Goal: Information Seeking & Learning: Learn about a topic

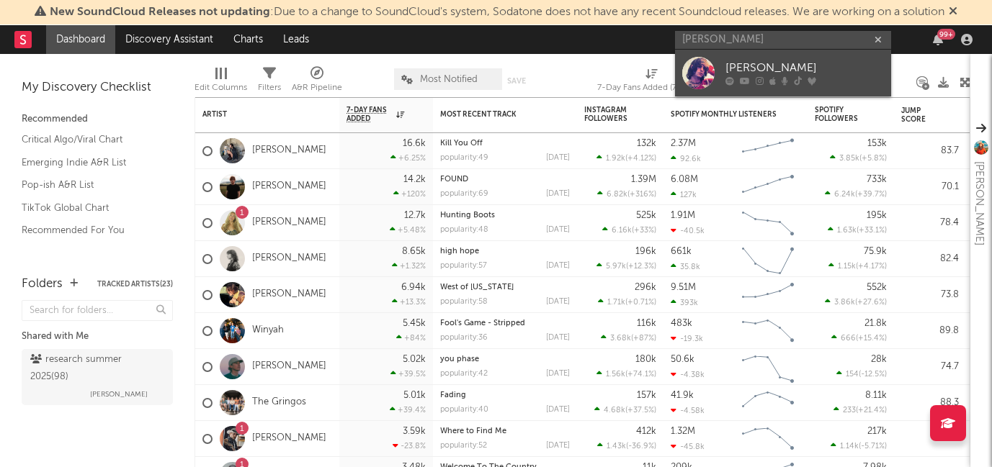
type input "[PERSON_NAME]"
click at [756, 66] on div "[PERSON_NAME]" at bounding box center [804, 68] width 158 height 17
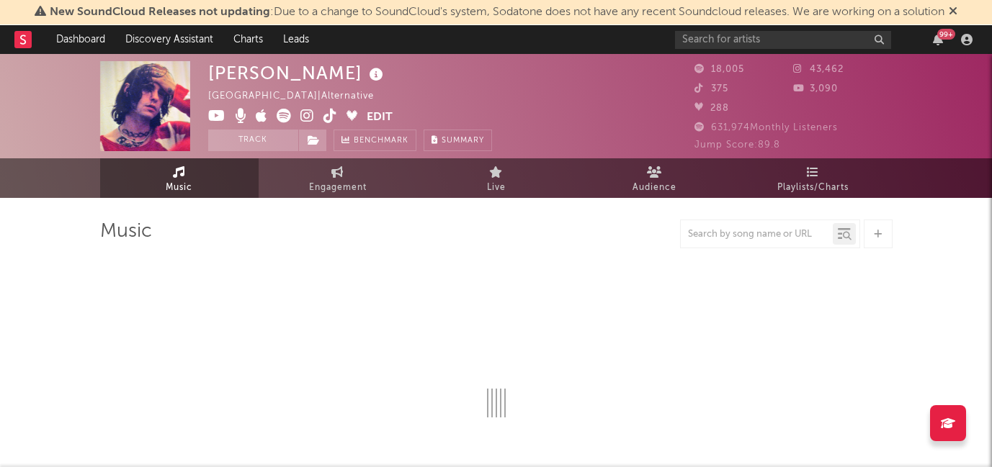
select select "6m"
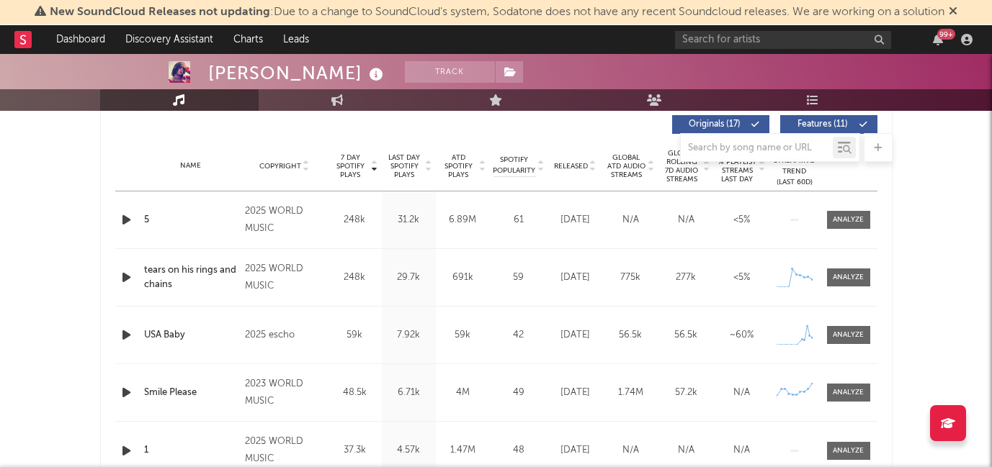
scroll to position [561, 0]
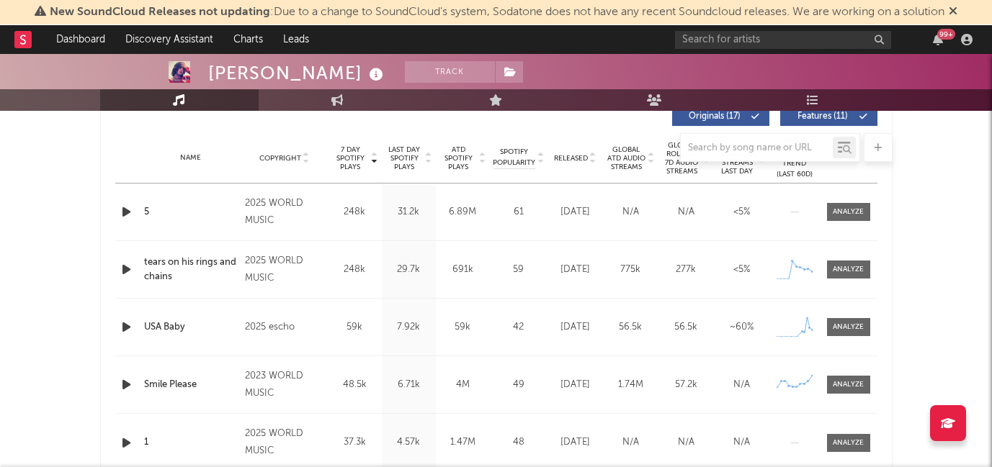
click at [565, 156] on div at bounding box center [496, 147] width 792 height 29
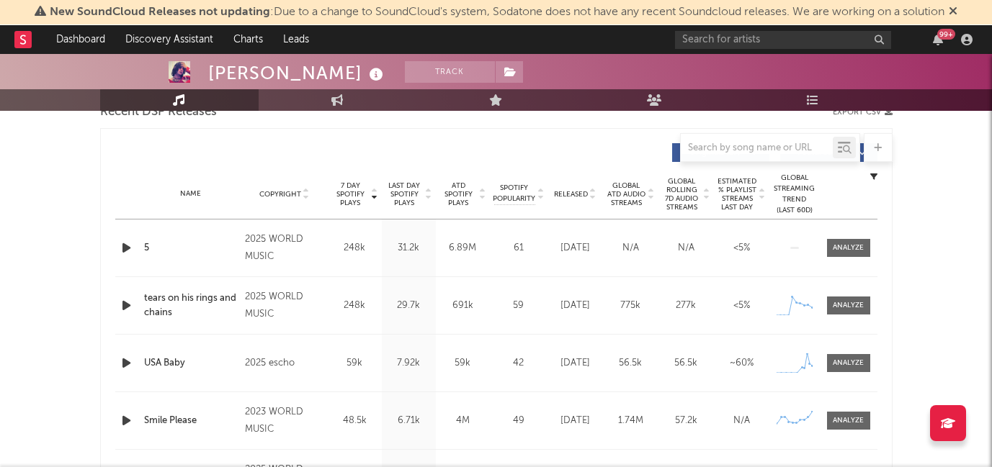
scroll to position [519, 0]
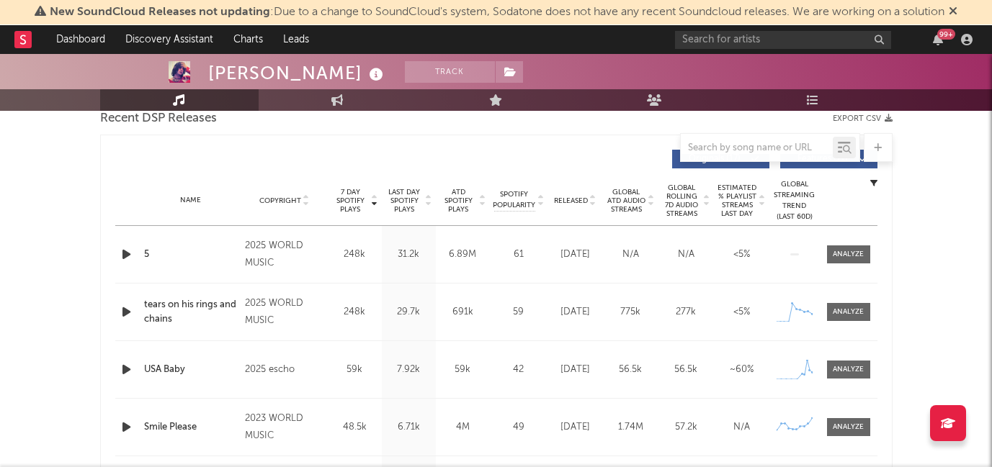
click at [571, 202] on span "Released" at bounding box center [571, 201] width 34 height 9
click at [843, 307] on div at bounding box center [847, 312] width 31 height 11
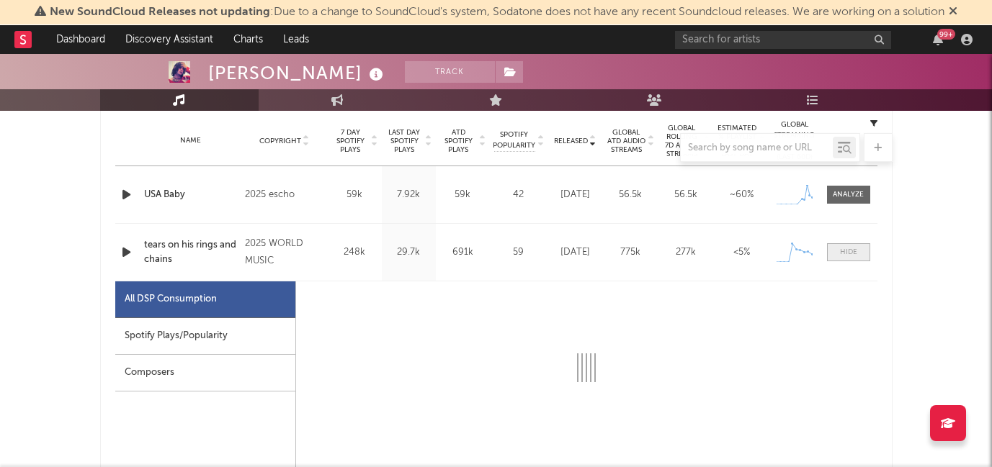
select select "1w"
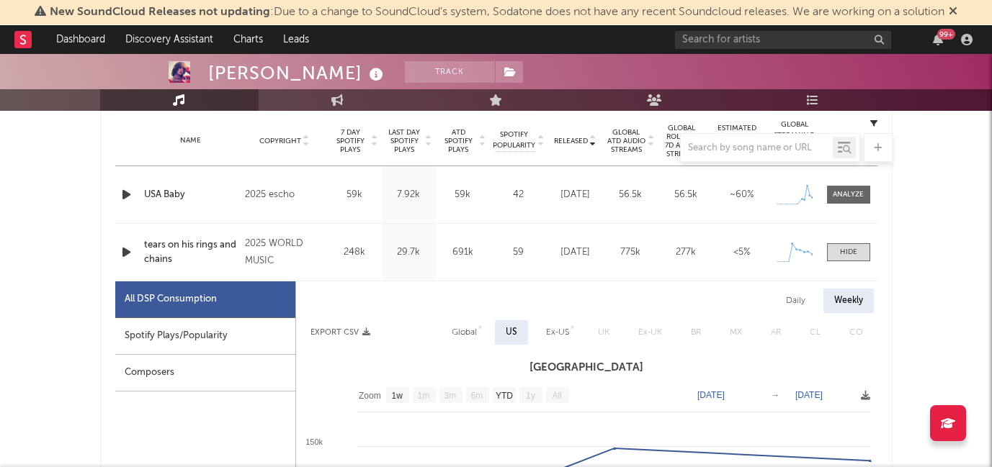
scroll to position [727, 0]
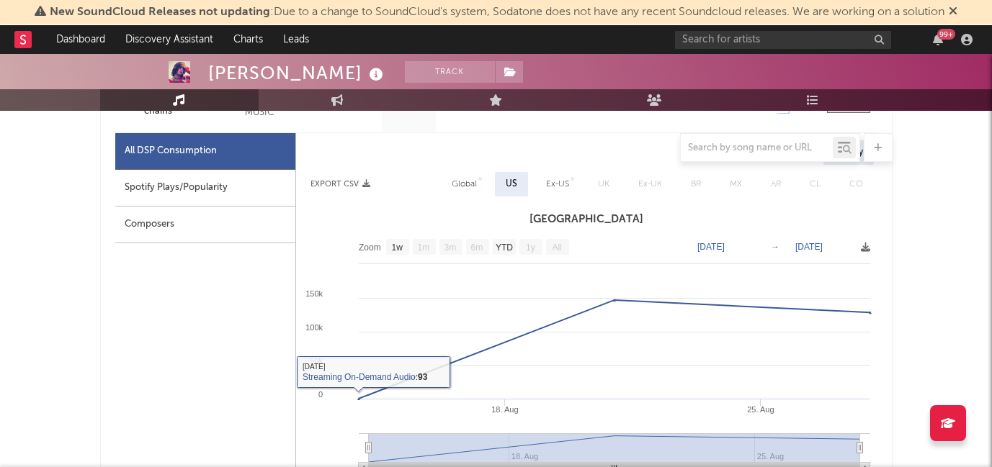
click at [226, 191] on div "Spotify Plays/Popularity" at bounding box center [205, 188] width 180 height 37
select select "1w"
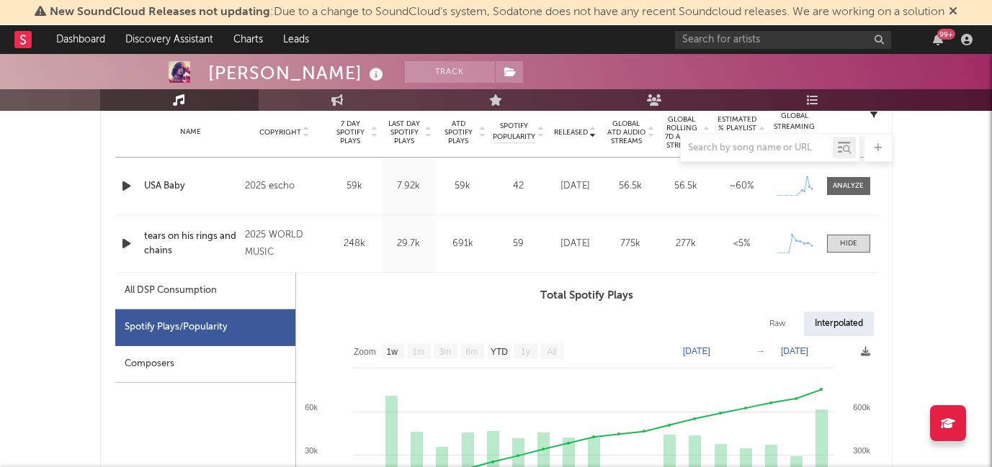
scroll to position [520, 0]
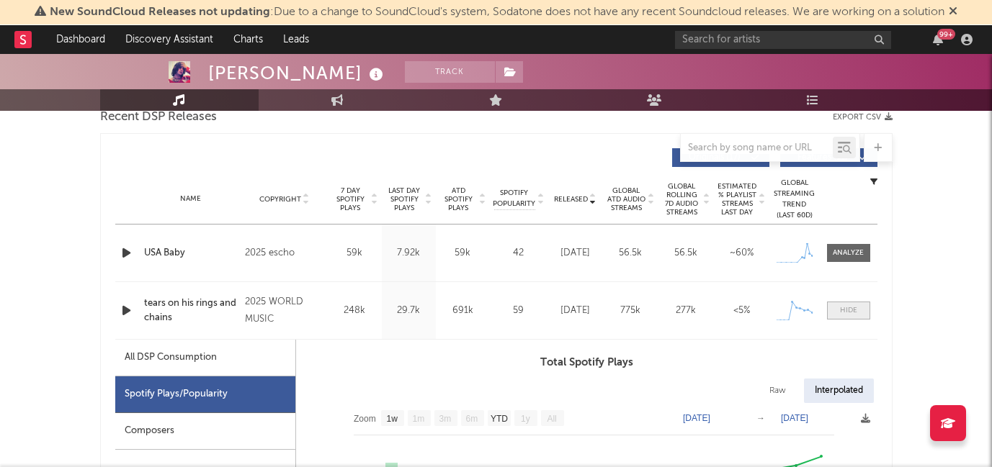
click at [847, 310] on div at bounding box center [848, 310] width 17 height 11
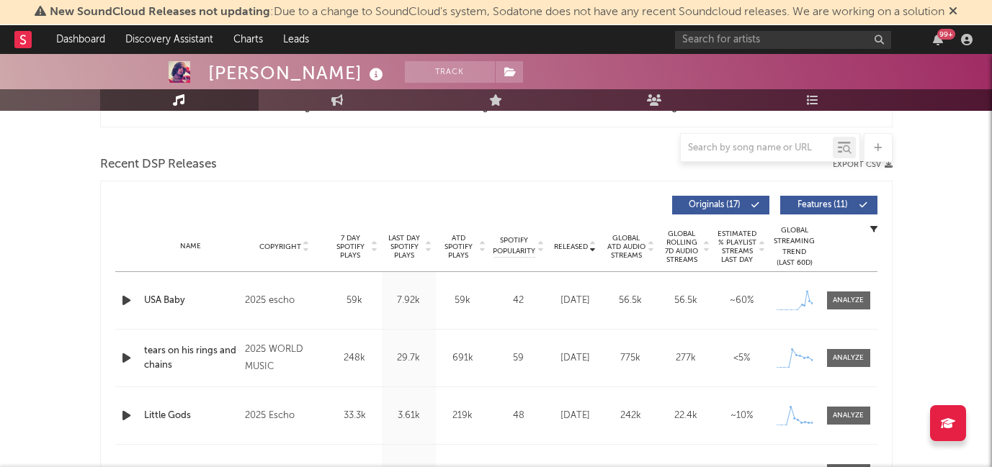
scroll to position [471, 0]
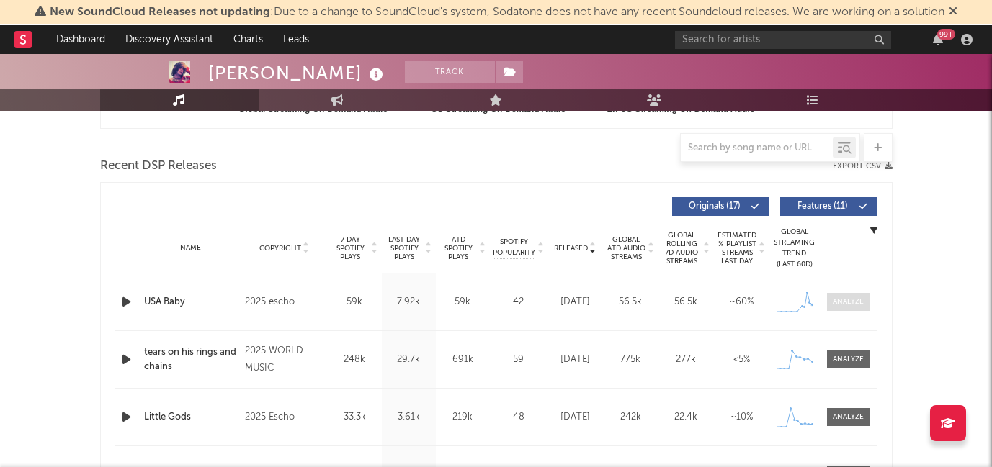
click at [836, 300] on div at bounding box center [847, 302] width 31 height 11
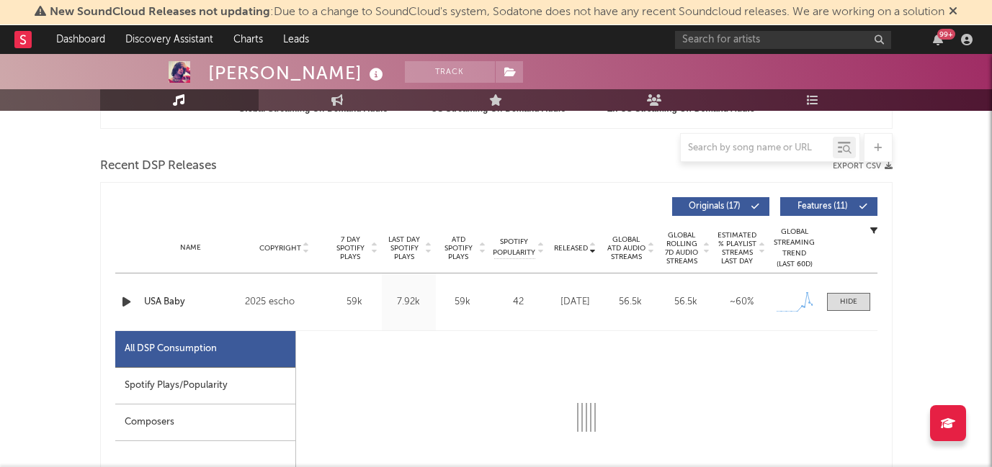
select select "1w"
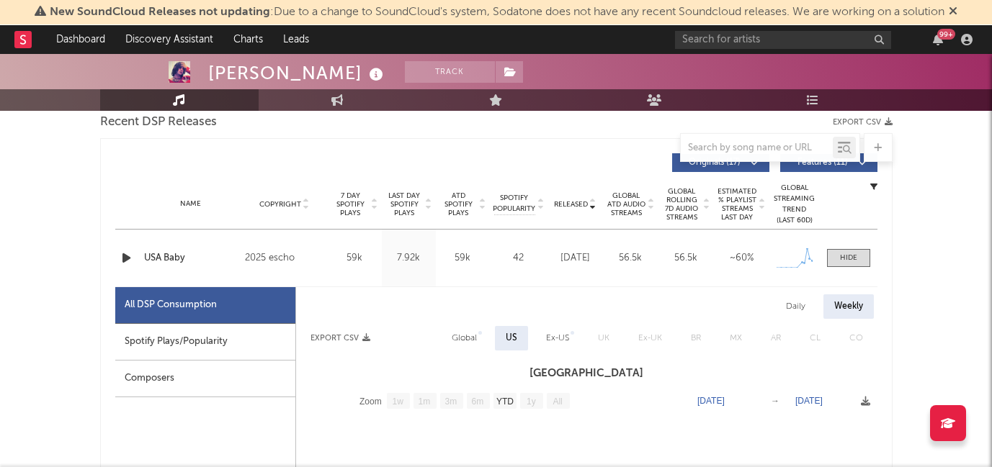
scroll to position [549, 0]
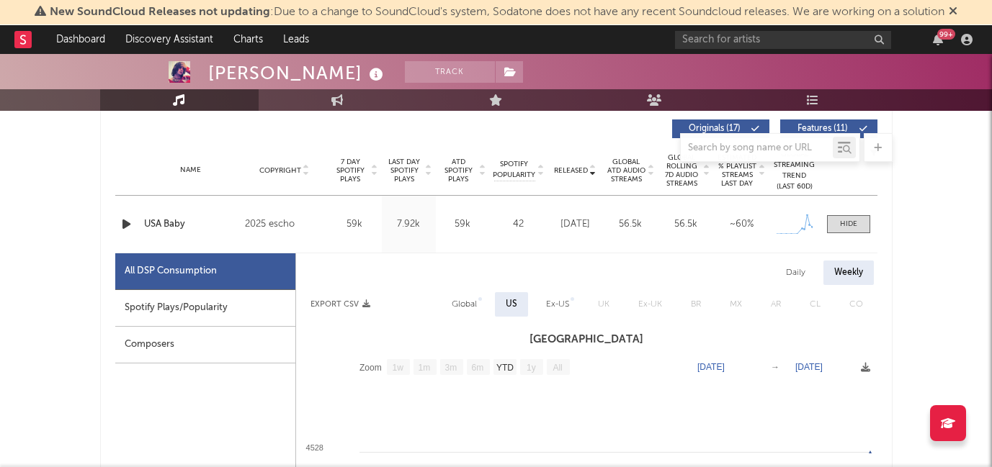
click at [243, 308] on div "Spotify Plays/Popularity" at bounding box center [205, 308] width 180 height 37
select select "1w"
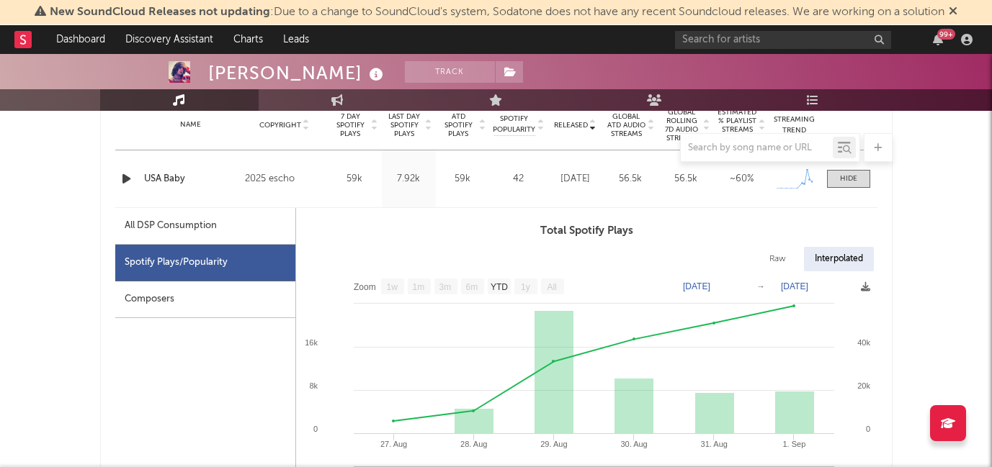
scroll to position [652, 0]
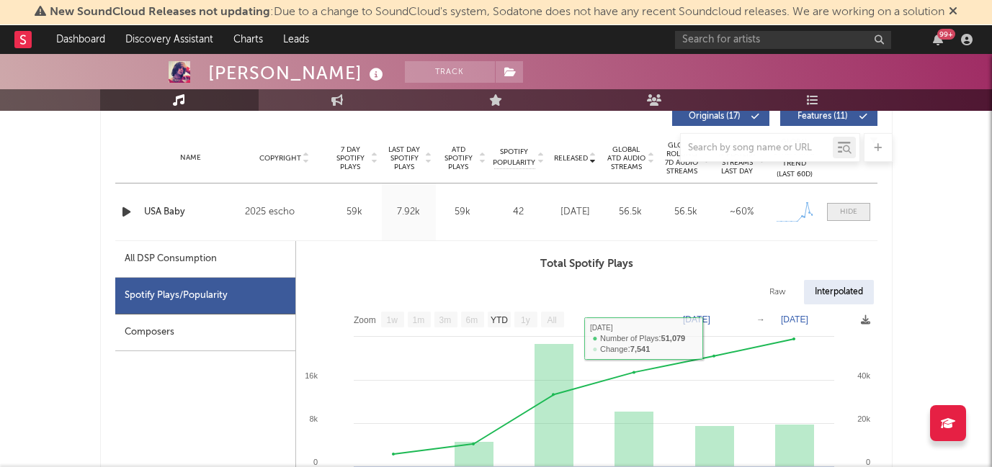
click at [834, 208] on span at bounding box center [848, 212] width 43 height 18
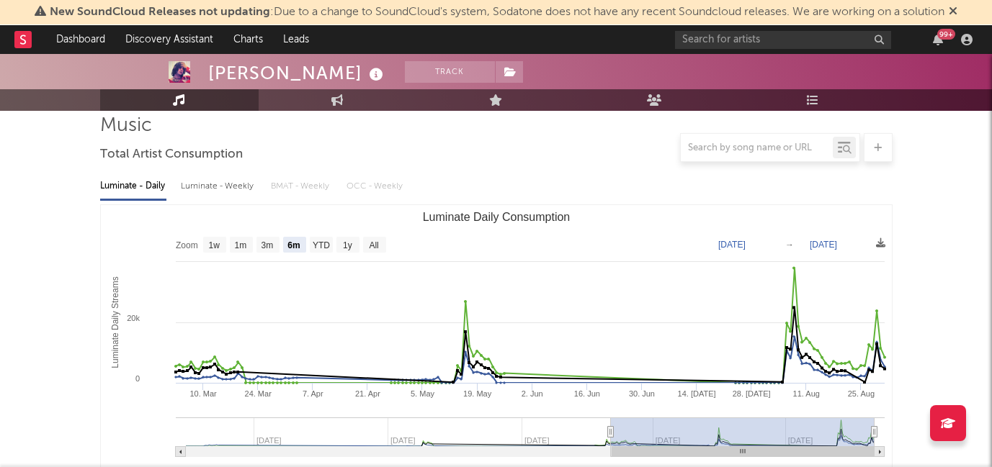
scroll to position [99, 0]
